Goal: Task Accomplishment & Management: Manage account settings

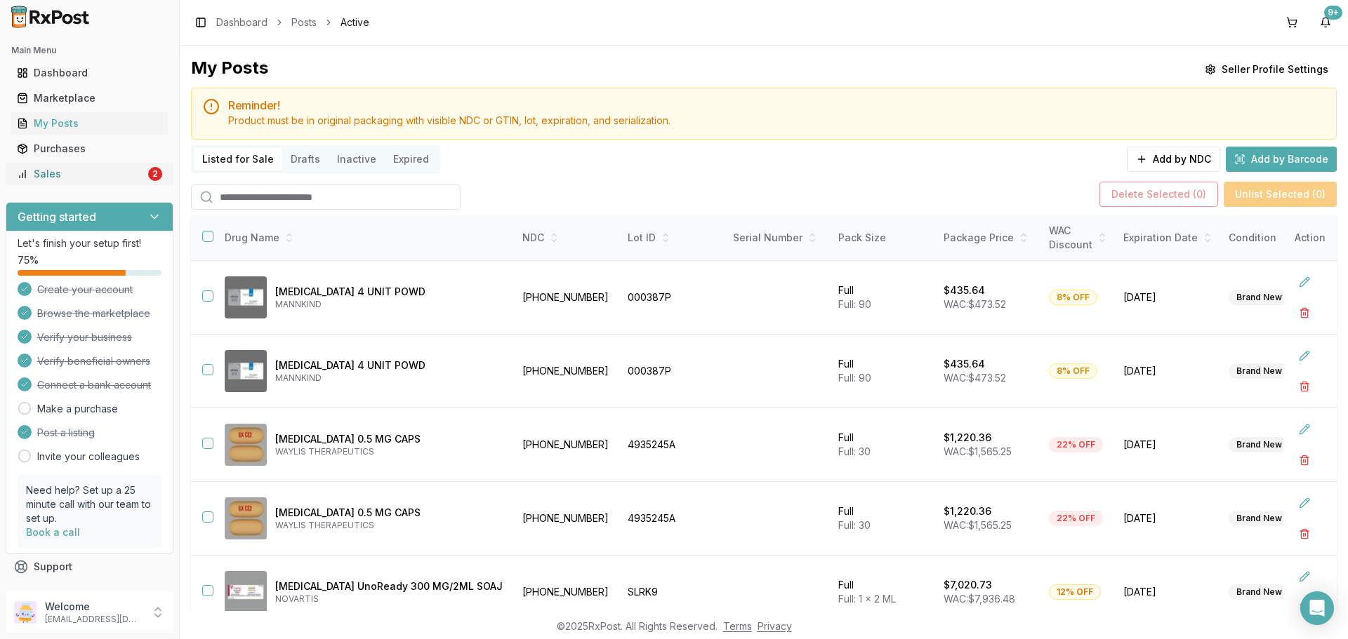
click at [69, 169] on div "Sales" at bounding box center [81, 174] width 128 height 14
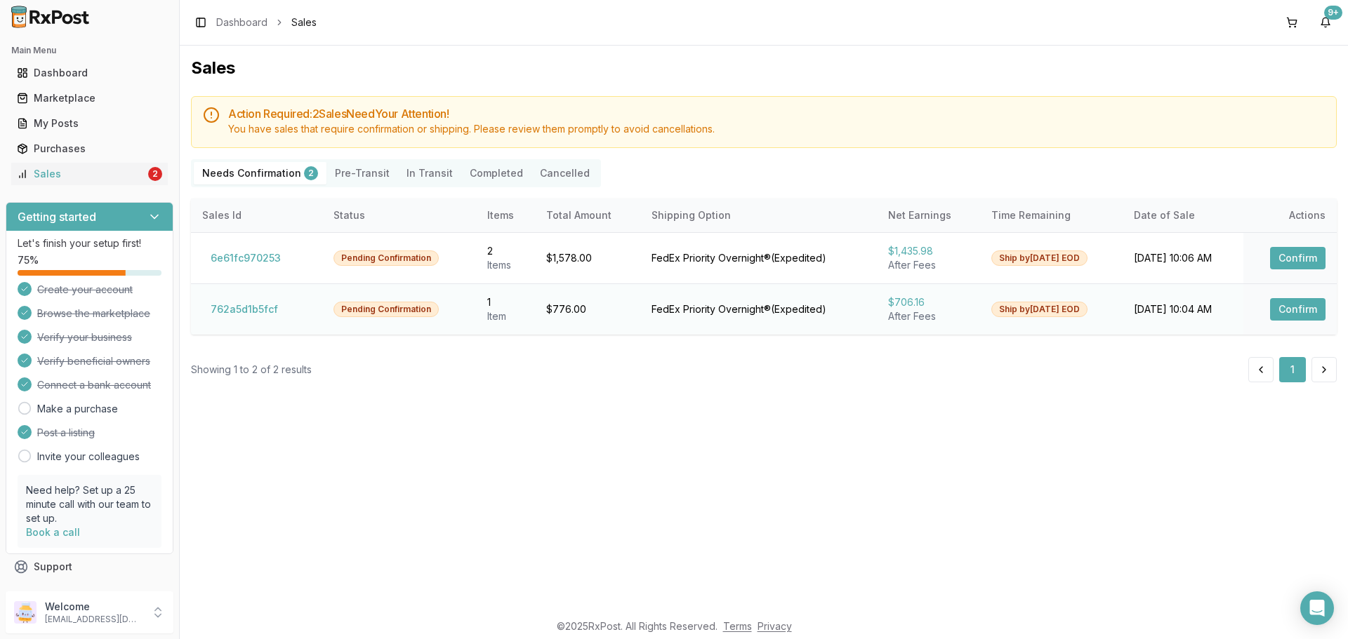
click at [1294, 315] on button "Confirm" at bounding box center [1297, 309] width 55 height 22
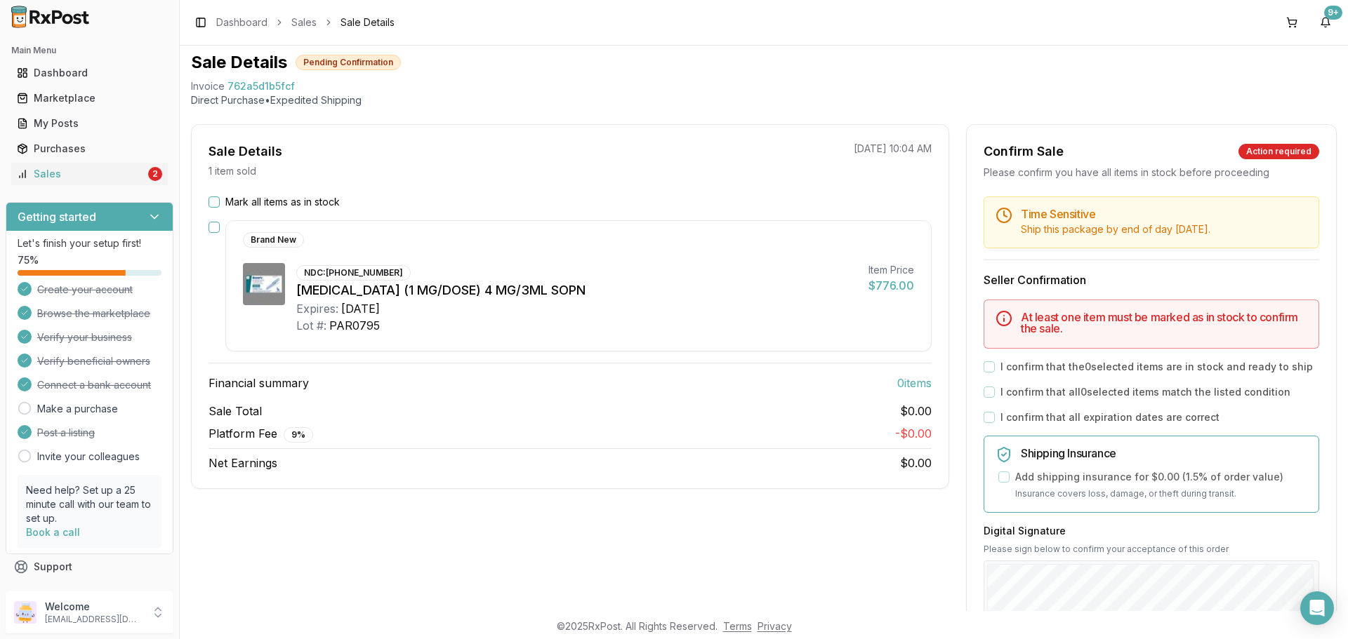
scroll to position [70, 0]
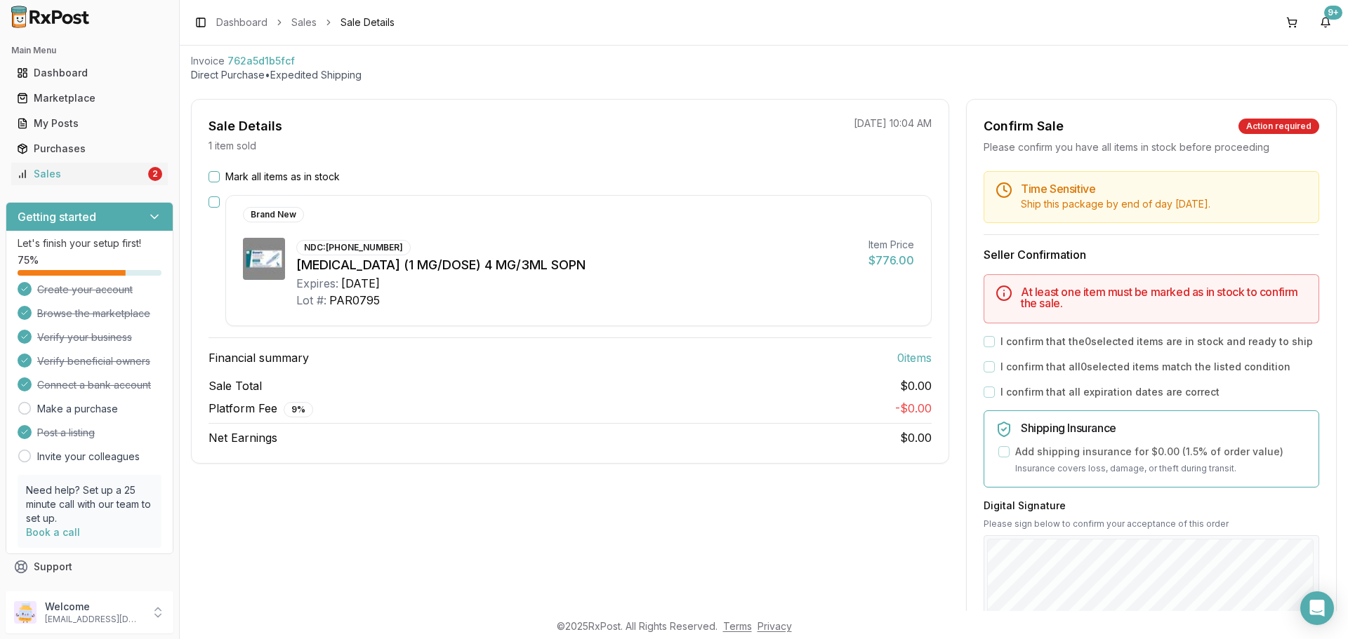
click at [204, 197] on div "Mark all items as in stock Brand New NDC: [PHONE_NUMBER] [MEDICAL_DATA] (1 MG/D…" at bounding box center [570, 308] width 757 height 277
click at [210, 201] on button "button" at bounding box center [213, 202] width 11 height 11
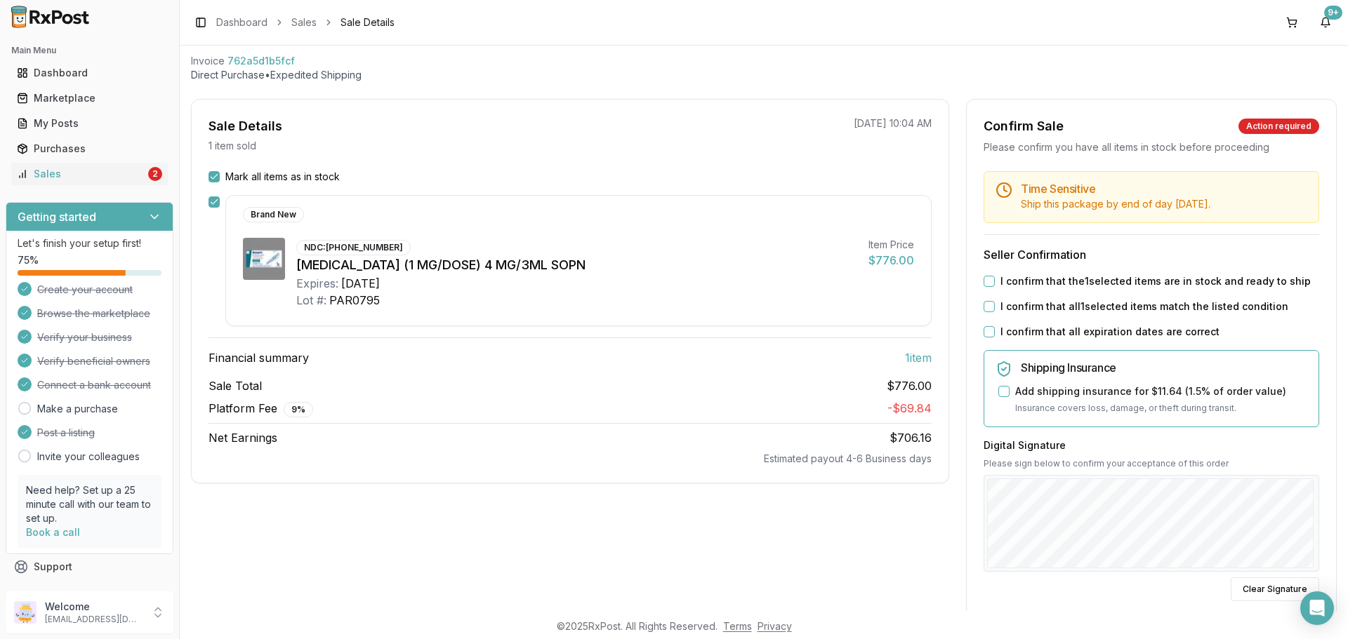
click at [991, 284] on div "I confirm that the 1 selected items are in stock and ready to ship" at bounding box center [1150, 281] width 335 height 14
click at [990, 283] on button "I confirm that the 1 selected items are in stock and ready to ship" at bounding box center [988, 281] width 11 height 11
click at [990, 305] on button "I confirm that all 1 selected items match the listed condition" at bounding box center [988, 306] width 11 height 11
click at [987, 331] on button "I confirm that all expiration dates are correct" at bounding box center [988, 331] width 11 height 11
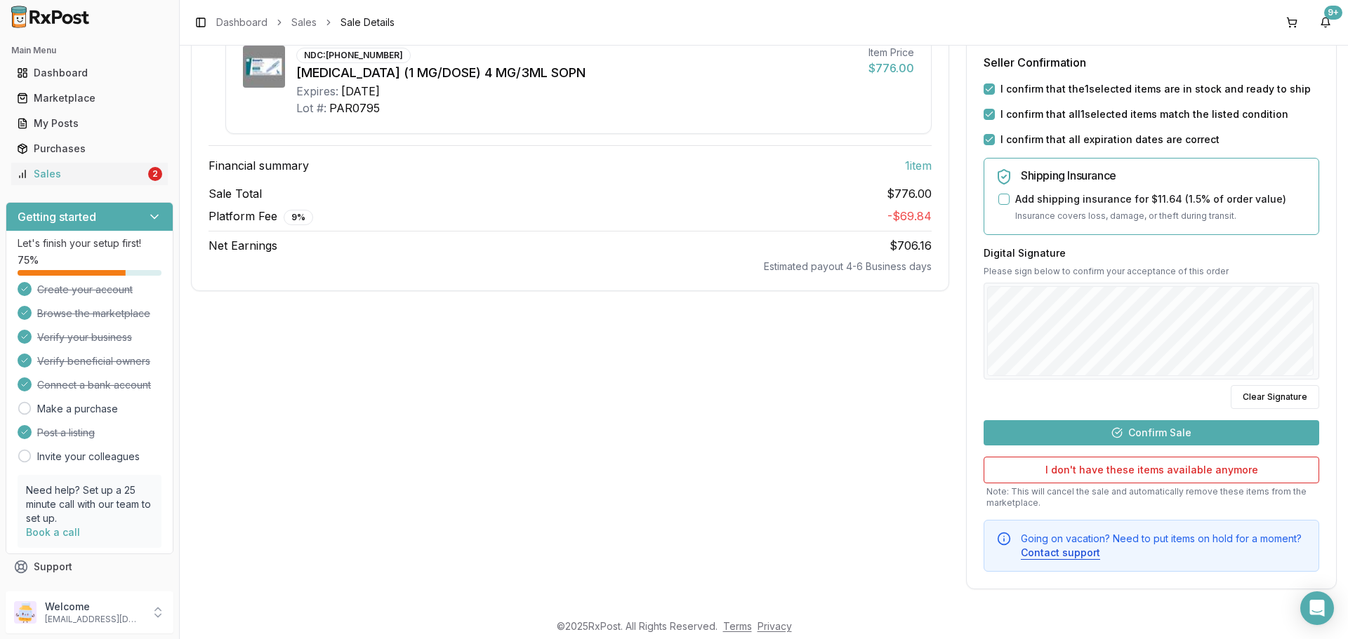
scroll to position [263, 0]
click at [1188, 432] on button "Confirm Sale" at bounding box center [1150, 432] width 335 height 25
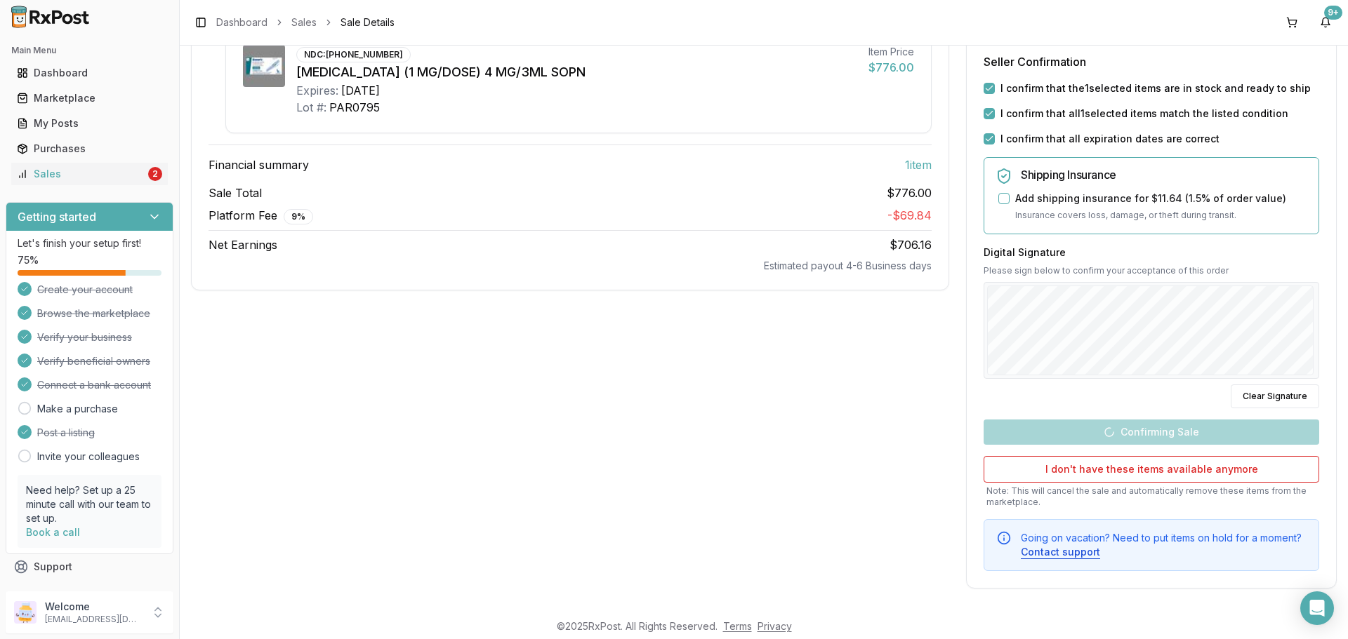
scroll to position [1, 0]
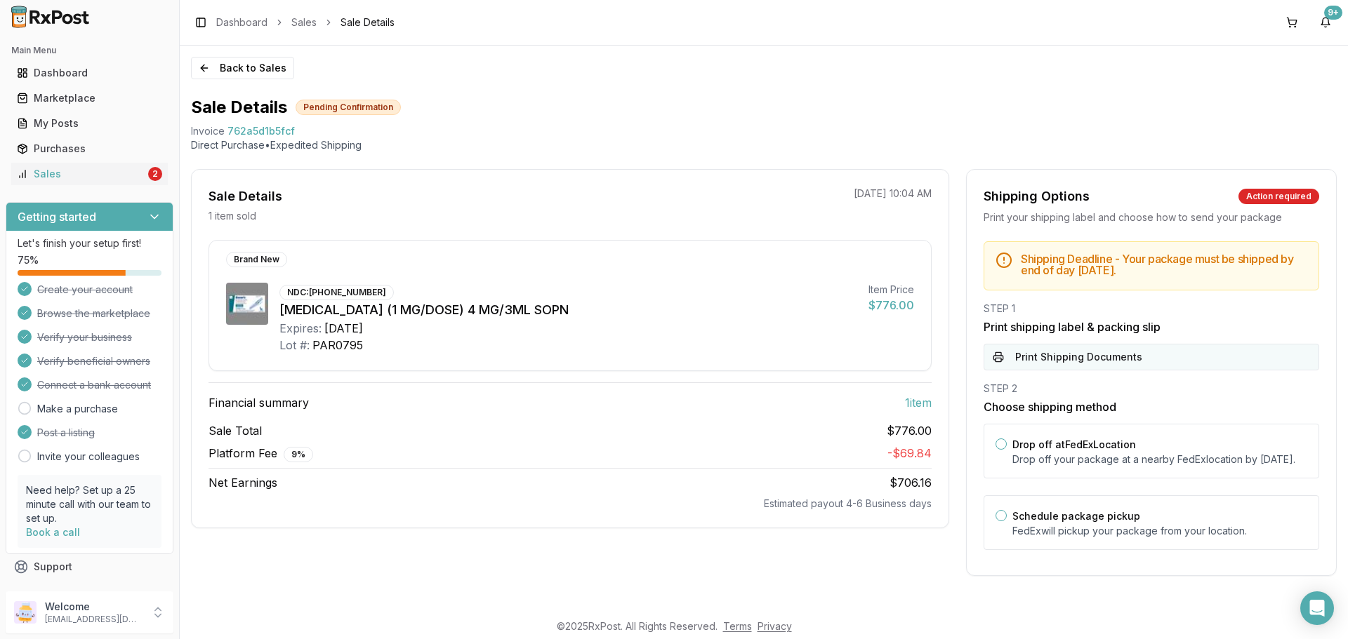
click at [1158, 357] on button "Print Shipping Documents" at bounding box center [1150, 357] width 335 height 27
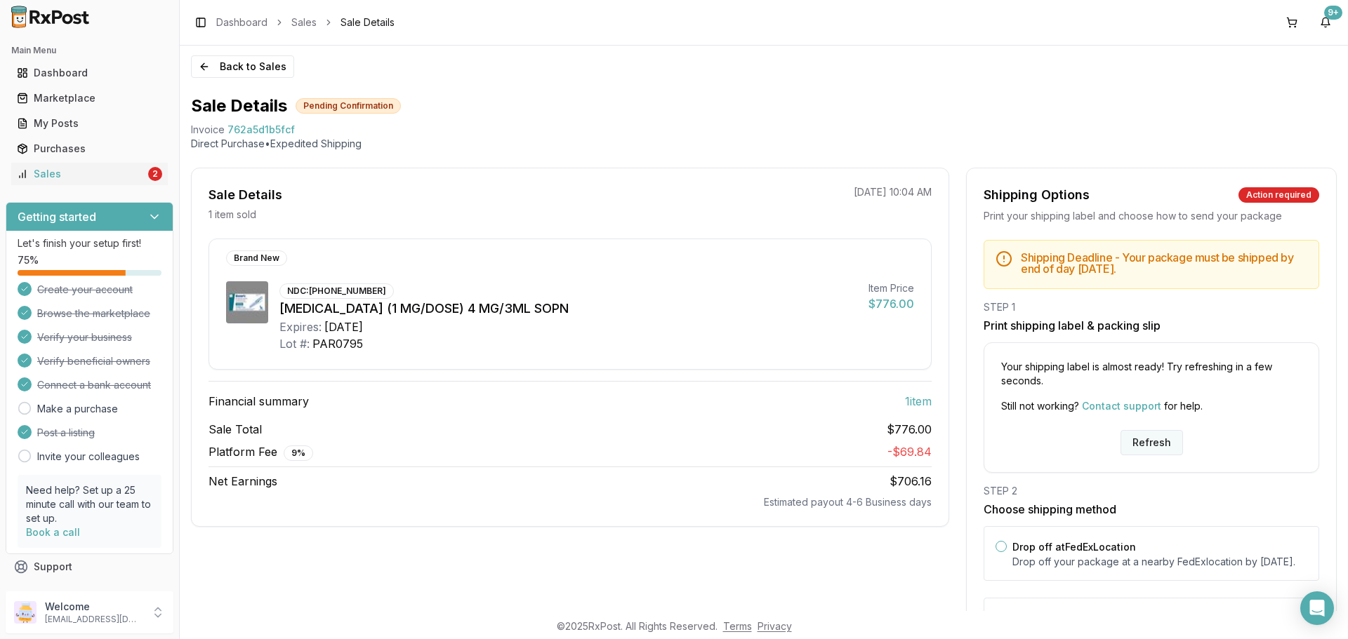
click at [1161, 446] on button "Refresh" at bounding box center [1151, 442] width 62 height 25
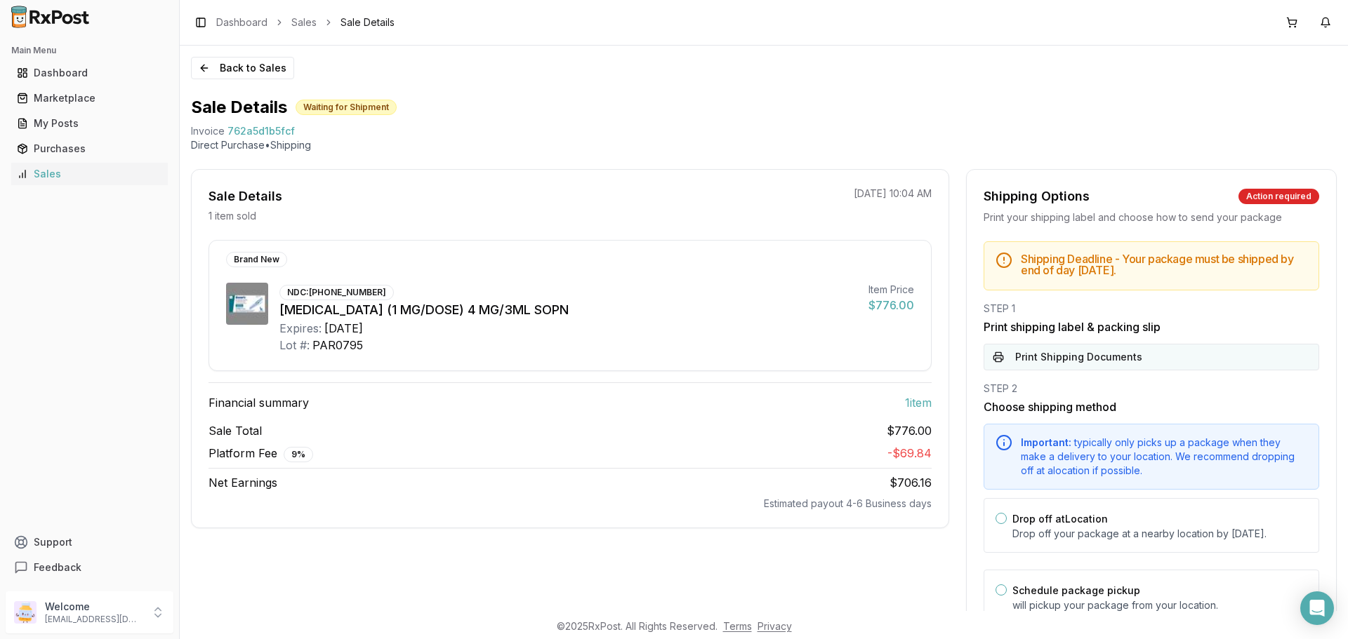
click at [1058, 359] on button "Print Shipping Documents" at bounding box center [1150, 357] width 335 height 27
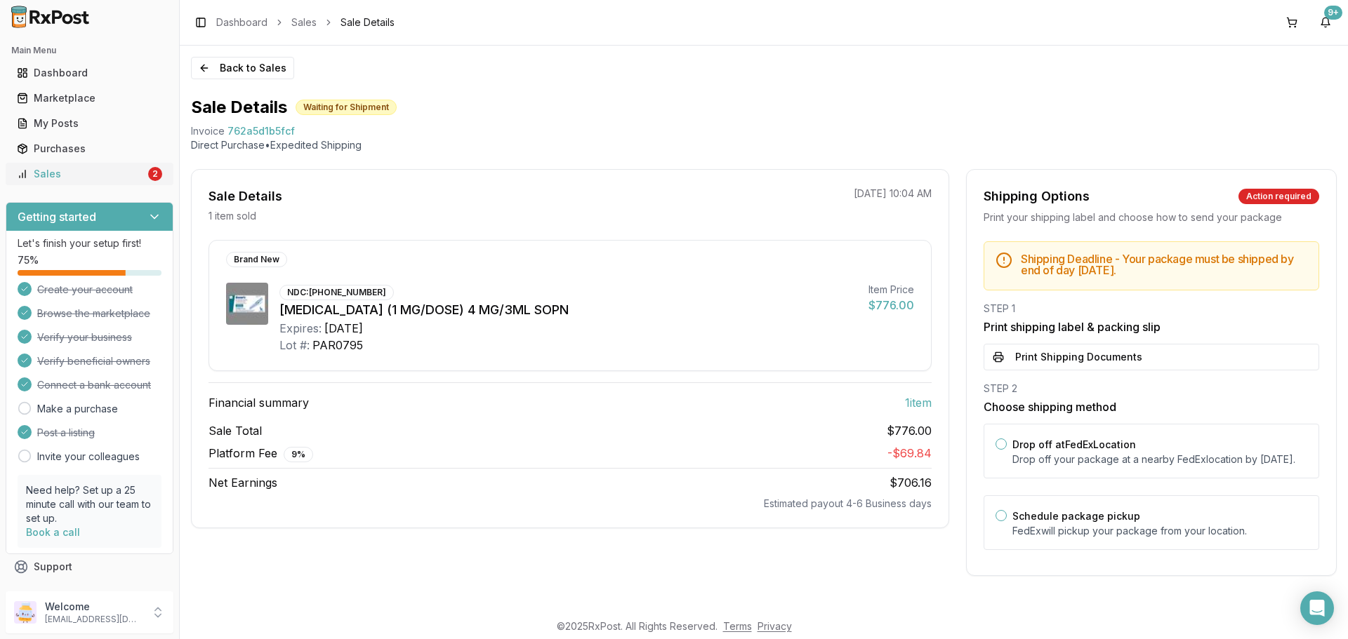
click at [125, 171] on div "Sales" at bounding box center [81, 174] width 128 height 14
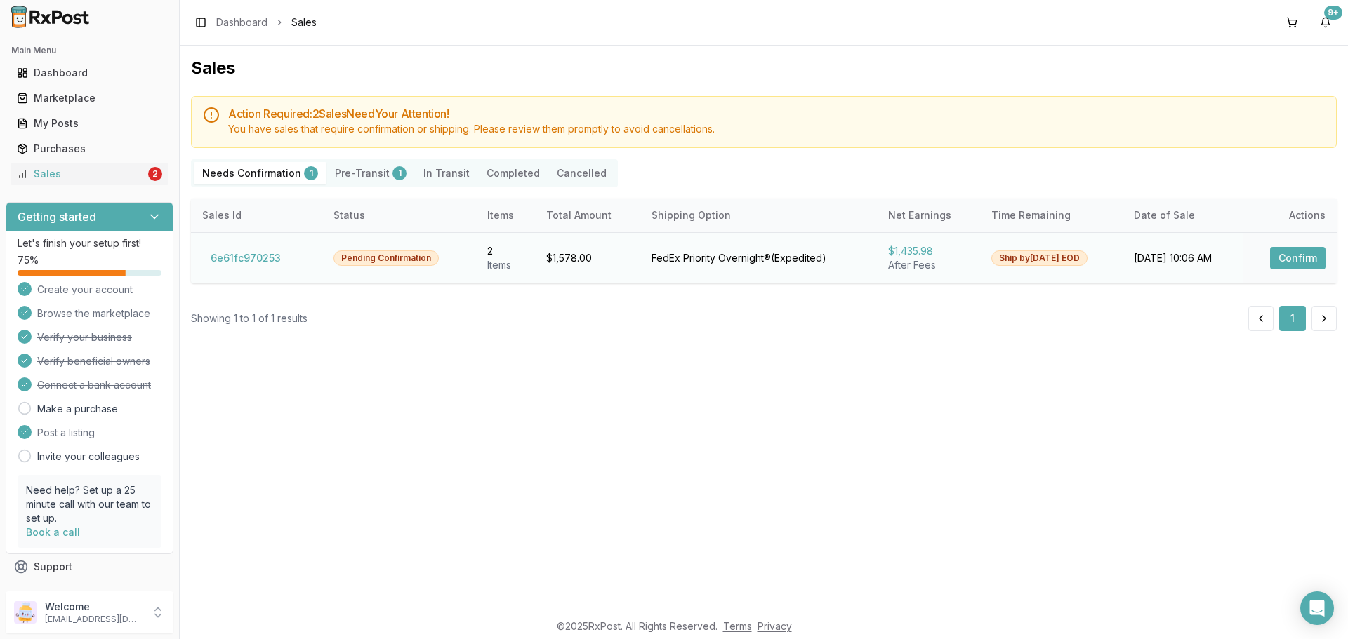
click at [1289, 258] on button "Confirm" at bounding box center [1297, 258] width 55 height 22
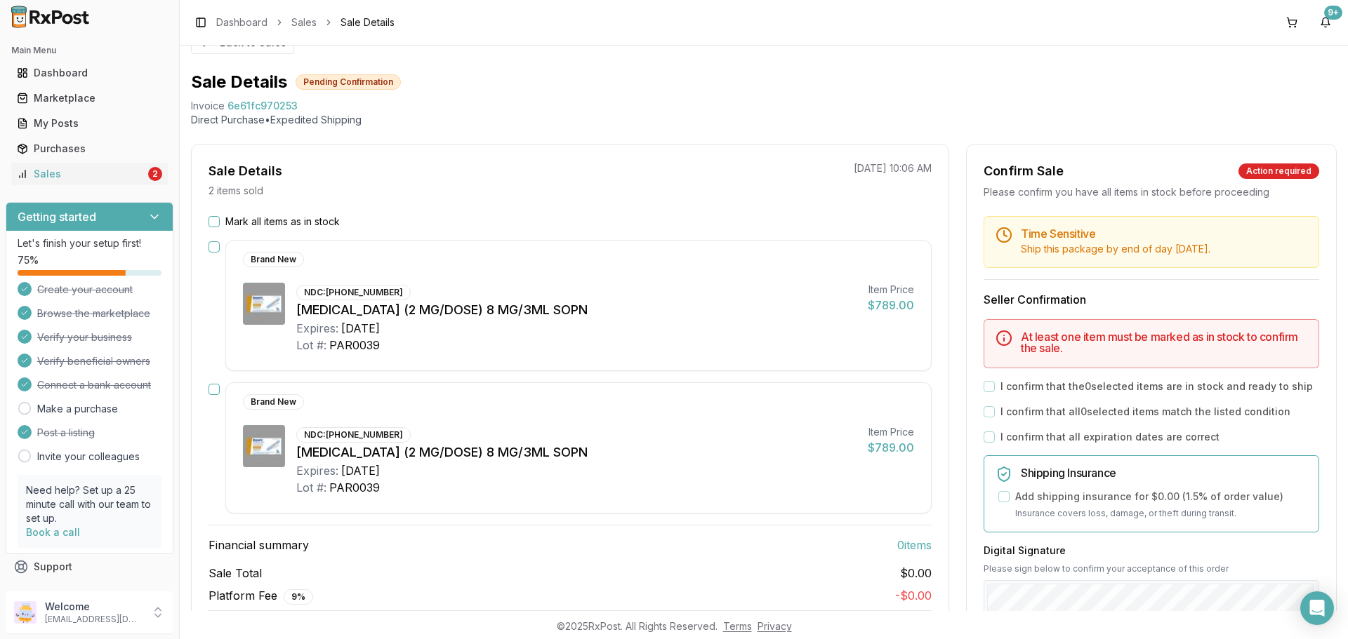
scroll to position [70, 0]
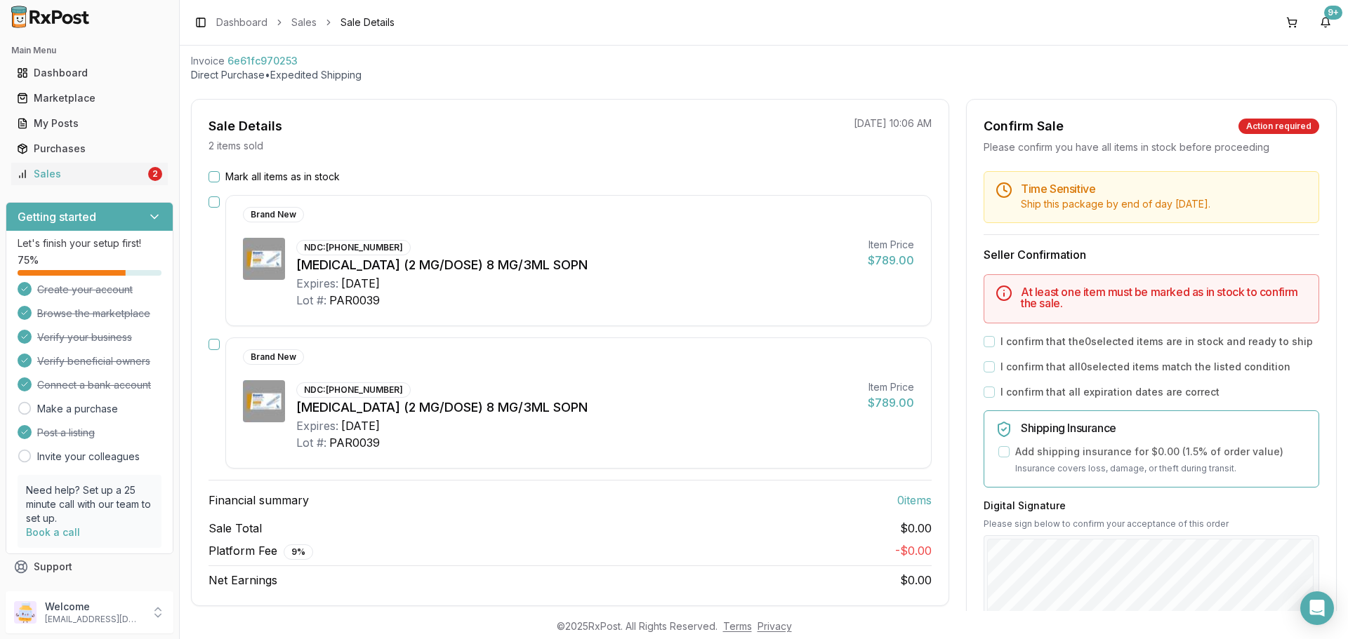
click at [219, 202] on button "button" at bounding box center [213, 202] width 11 height 11
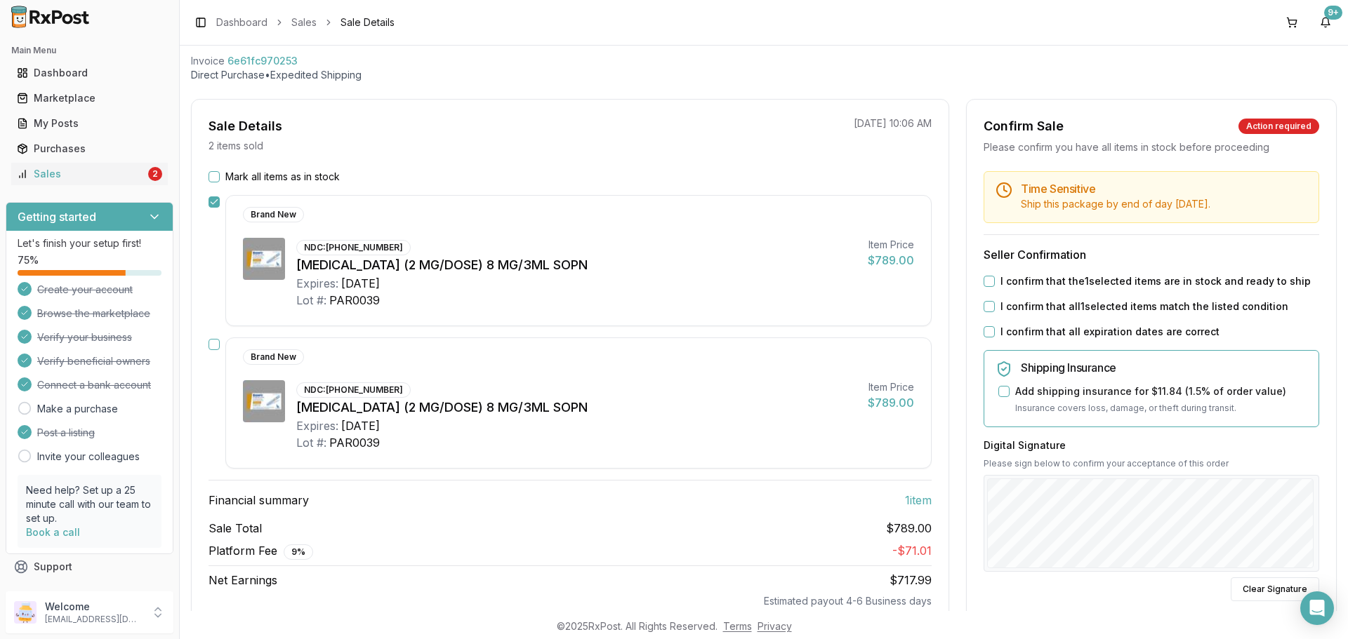
click at [214, 351] on div "Brand New NDC: 00169-4772-12 Ozempic (2 MG/DOSE) 8 MG/3ML SOPN Expires: 2027-04…" at bounding box center [569, 403] width 723 height 131
click at [218, 346] on button "button" at bounding box center [213, 344] width 11 height 11
click at [985, 281] on button "I confirm that the 2 selected items are in stock and ready to ship" at bounding box center [988, 281] width 11 height 11
click at [986, 304] on button "I confirm that all 2 selected items match the listed condition" at bounding box center [988, 306] width 11 height 11
click at [985, 330] on button "I confirm that all expiration dates are correct" at bounding box center [988, 331] width 11 height 11
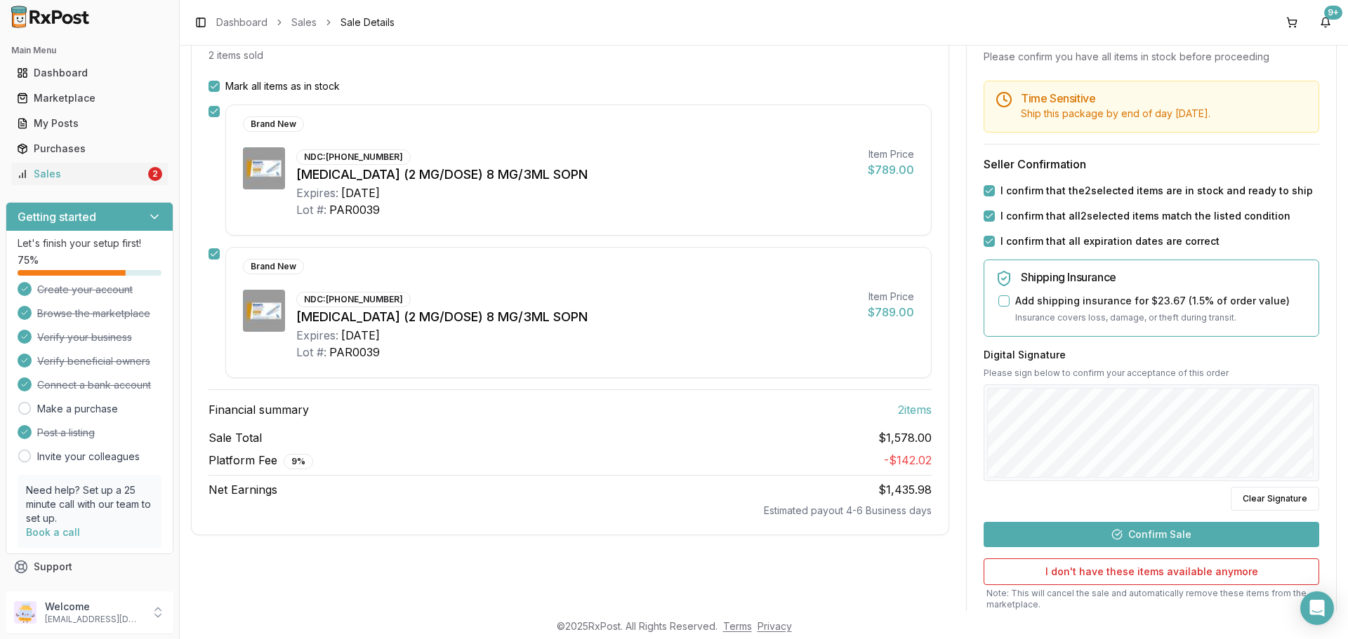
scroll to position [263, 0]
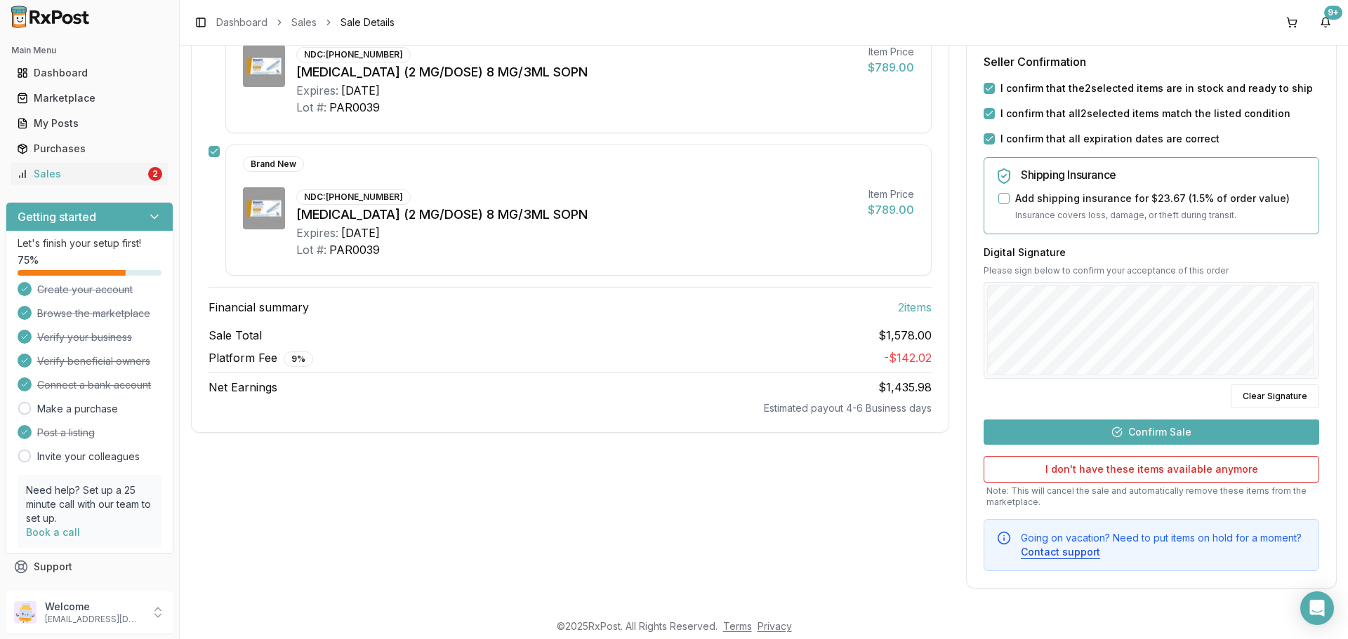
click at [1136, 434] on button "Confirm Sale" at bounding box center [1150, 432] width 335 height 25
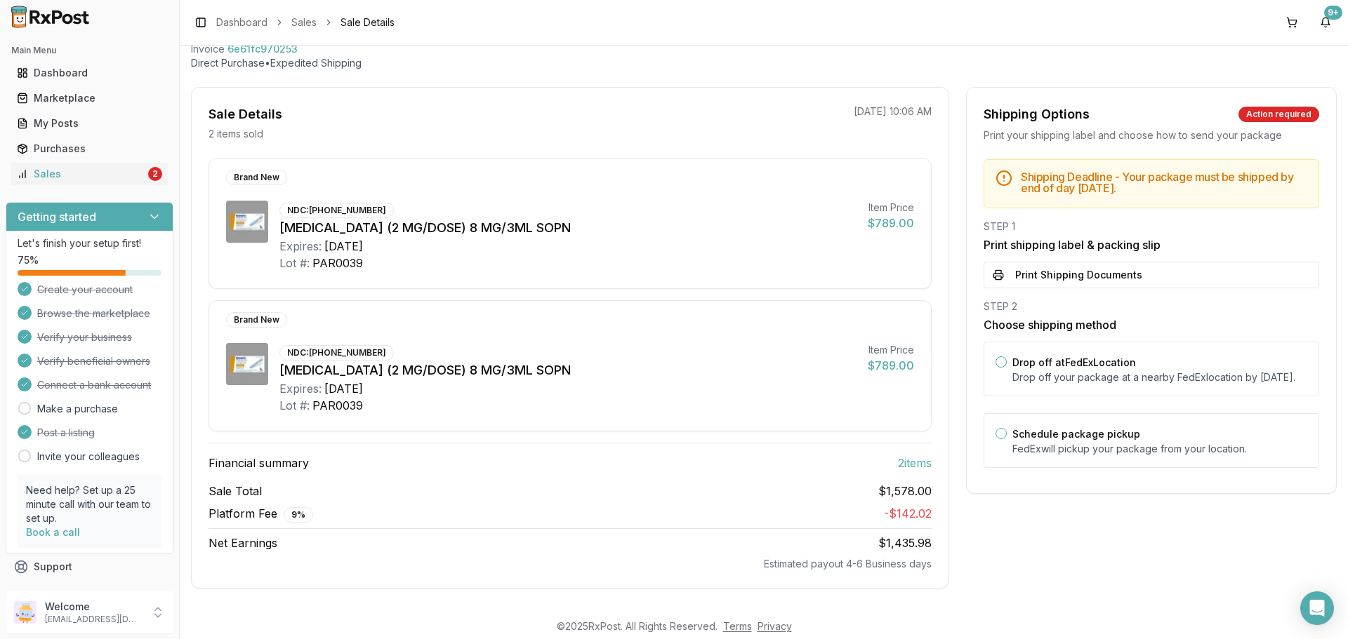
scroll to position [82, 0]
click at [1002, 272] on button "Print Shipping Documents" at bounding box center [1150, 275] width 335 height 27
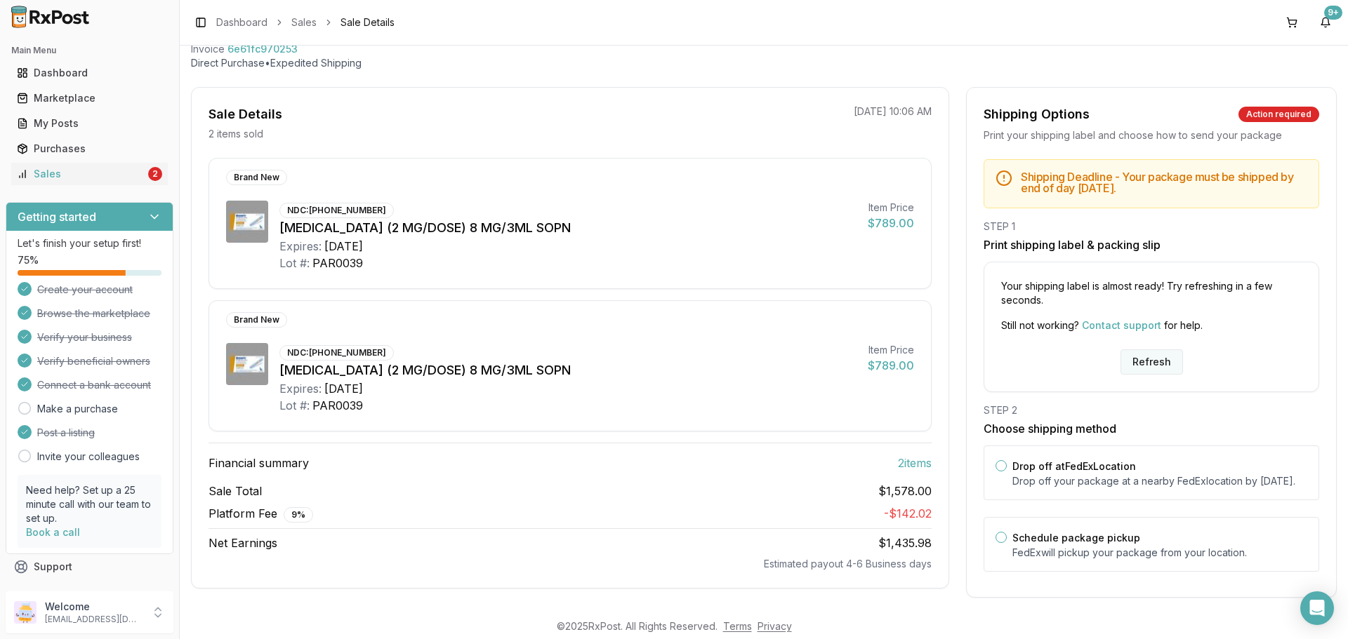
click at [1157, 366] on button "Refresh" at bounding box center [1151, 362] width 62 height 25
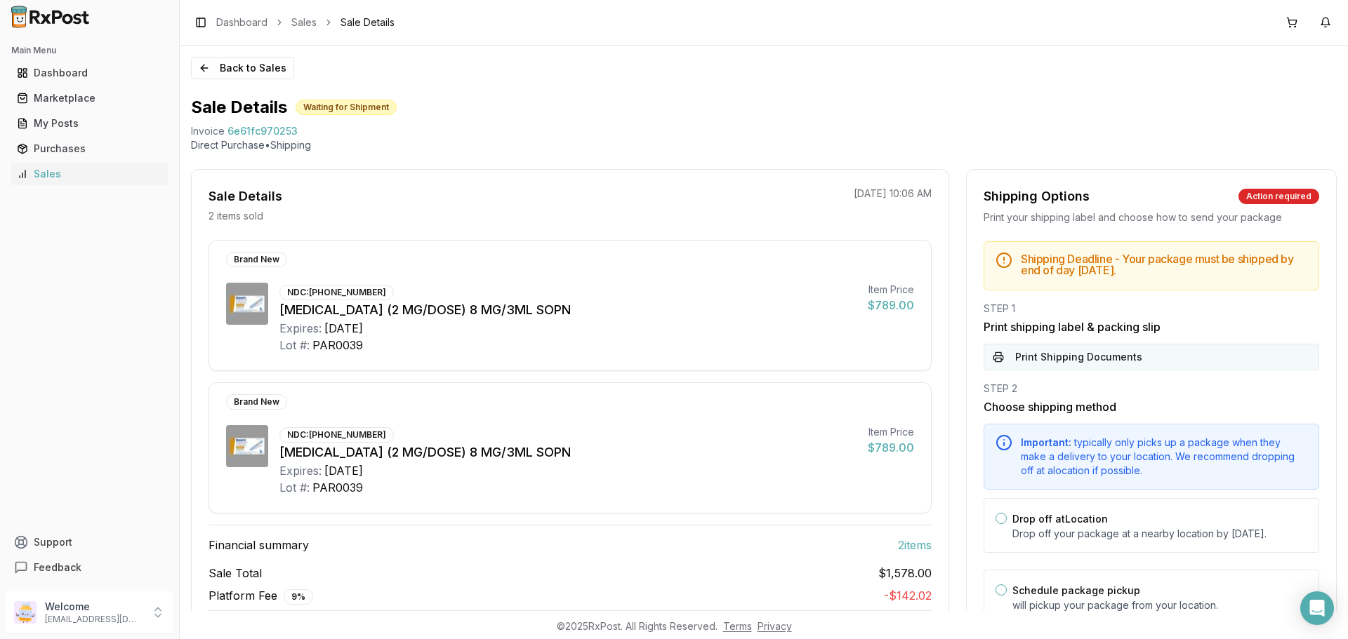
click at [1126, 352] on button "Print Shipping Documents" at bounding box center [1150, 357] width 335 height 27
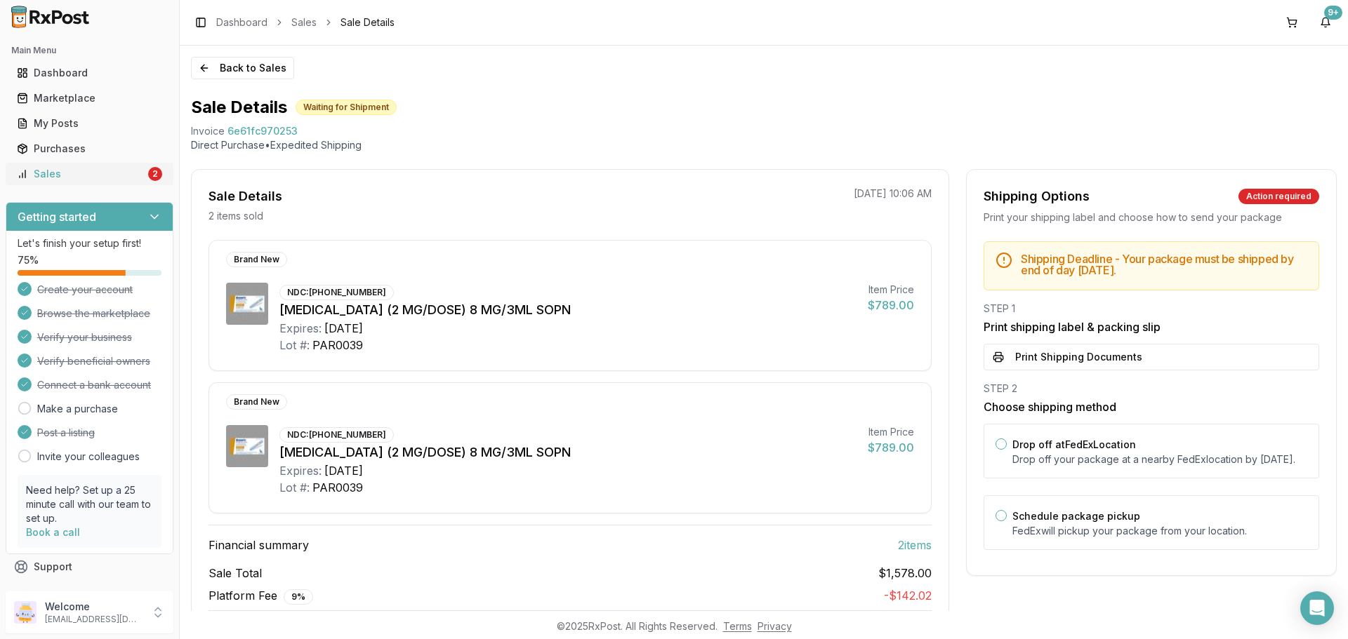
click at [115, 177] on div "Sales" at bounding box center [81, 174] width 128 height 14
